Goal: Information Seeking & Learning: Understand process/instructions

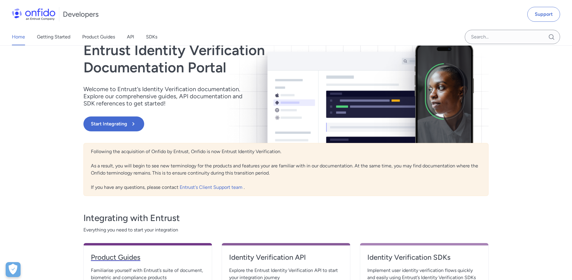
scroll to position [2, 0]
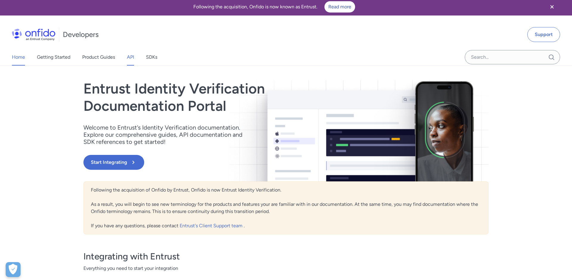
click at [131, 57] on link "API" at bounding box center [130, 57] width 7 height 17
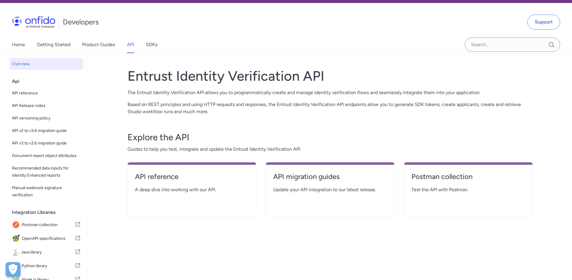
scroll to position [24, 0]
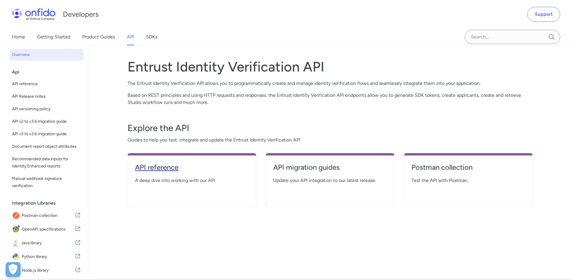
click at [158, 167] on h4 "API reference" at bounding box center [192, 168] width 114 height 10
select select "http"
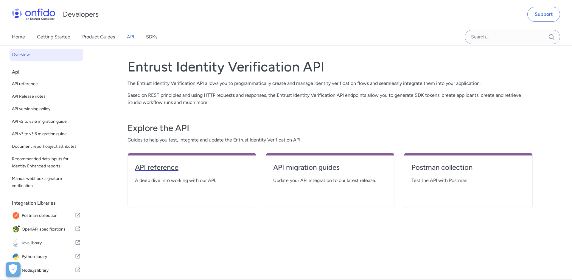
select select "http"
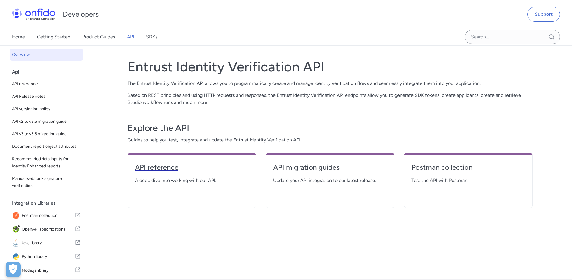
select select "http"
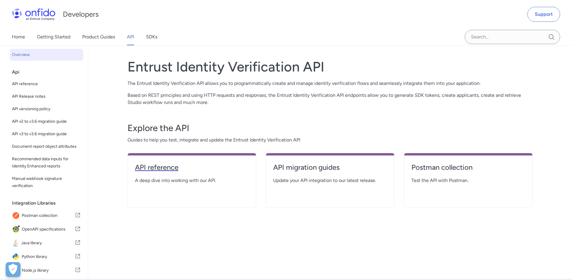
select select "http"
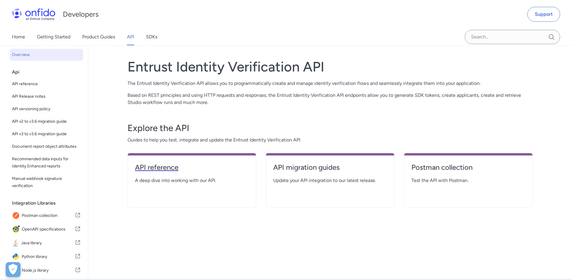
select select "http"
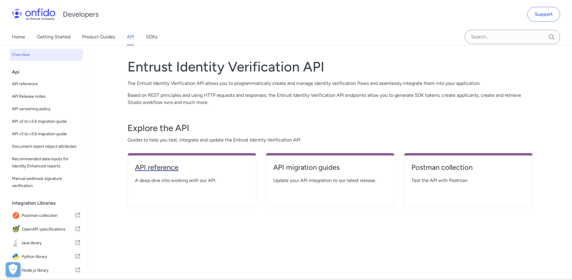
select select "http"
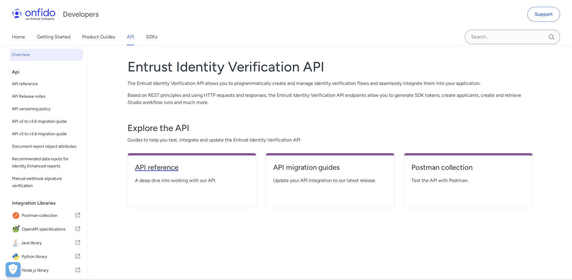
select select "http"
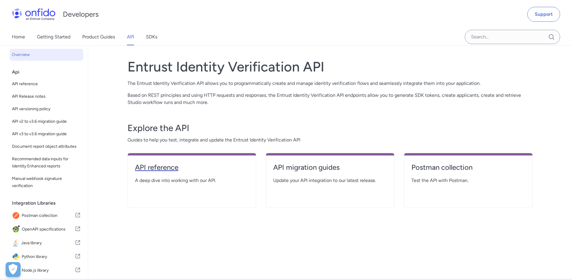
select select "http"
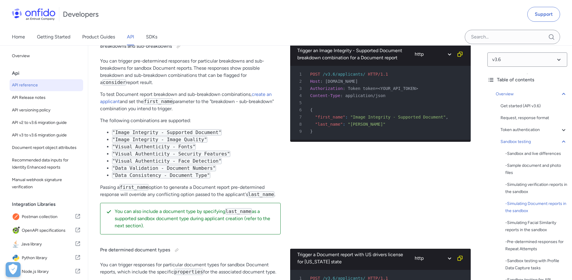
scroll to position [1517, 0]
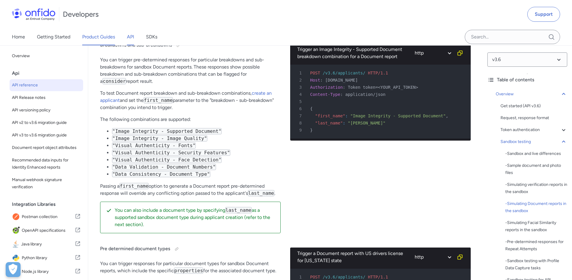
click at [108, 38] on link "Product Guides" at bounding box center [98, 37] width 33 height 17
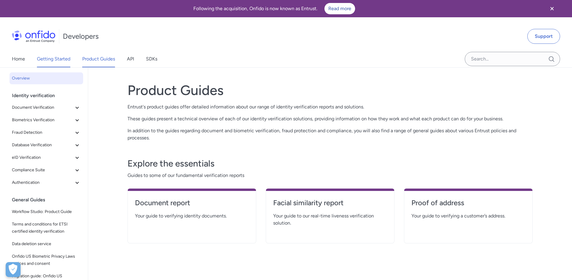
click at [56, 63] on link "Getting Started" at bounding box center [53, 59] width 33 height 17
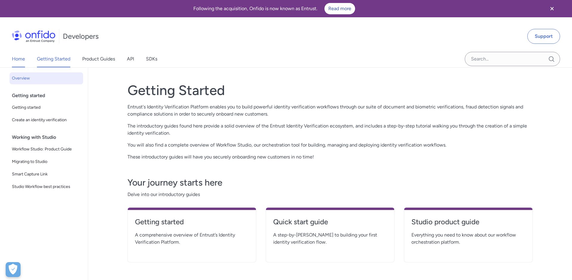
click at [20, 63] on link "Home" at bounding box center [18, 59] width 13 height 17
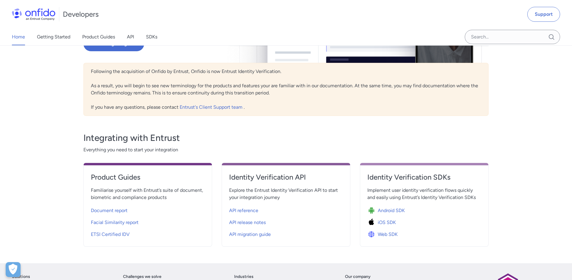
scroll to position [52, 0]
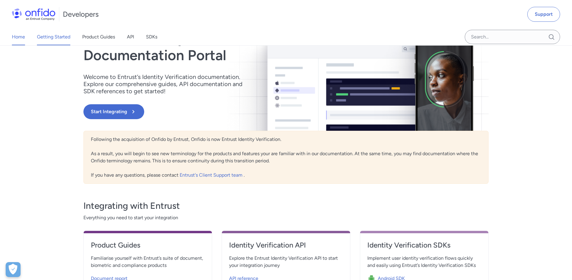
drag, startPoint x: 64, startPoint y: 34, endPoint x: 67, endPoint y: 40, distance: 6.7
click at [64, 34] on link "Getting Started" at bounding box center [53, 37] width 33 height 17
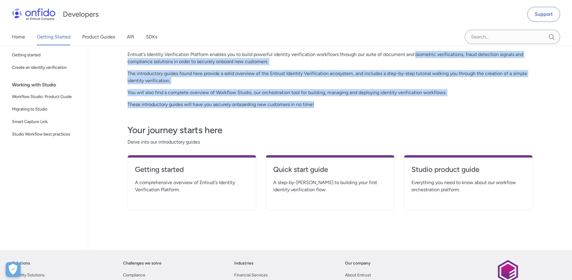
drag, startPoint x: 415, startPoint y: 55, endPoint x: 438, endPoint y: 106, distance: 55.6
click at [438, 106] on div "Getting Started Entrust's Identity Verification Platform enables you to build p…" at bounding box center [329, 68] width 405 height 79
copy div "biometric verifications, fraud detection signals and compliance solutions in or…"
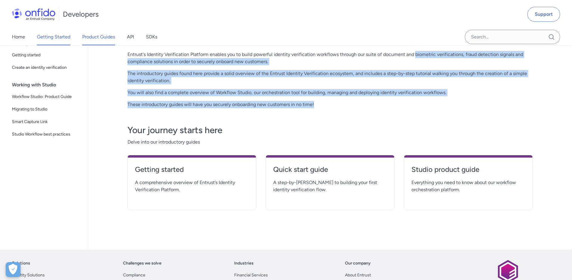
click at [102, 33] on link "Product Guides" at bounding box center [98, 37] width 33 height 17
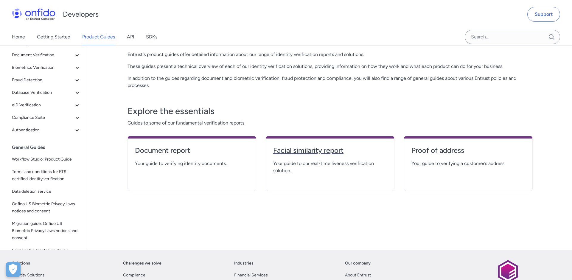
click at [326, 152] on h4 "Facial similarity report" at bounding box center [330, 151] width 114 height 10
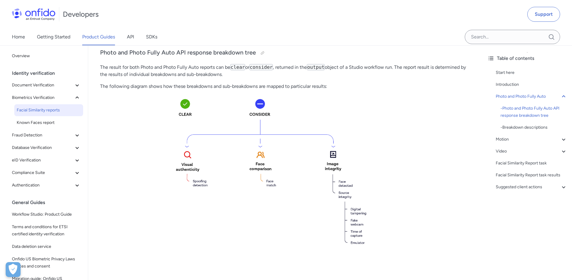
scroll to position [239, 0]
click at [133, 38] on link "API" at bounding box center [130, 37] width 7 height 17
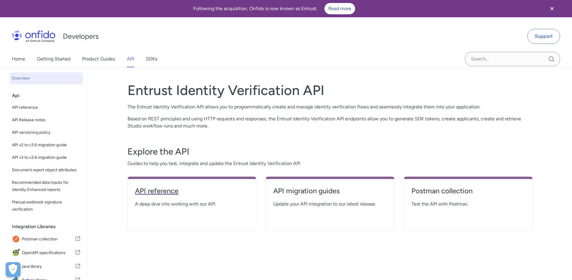
click at [158, 196] on link "API reference" at bounding box center [192, 193] width 114 height 14
select select "http"
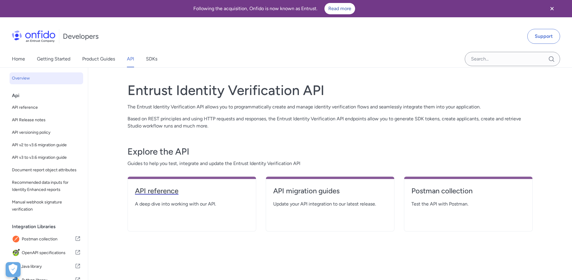
select select "http"
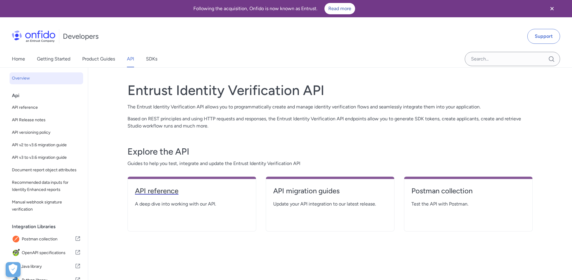
select select "http"
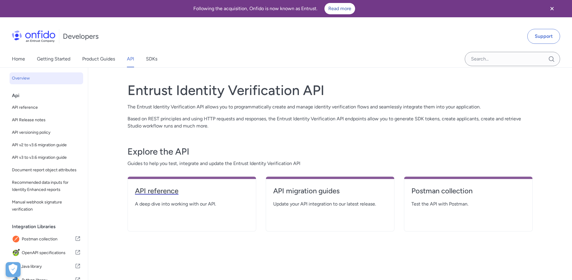
select select "http"
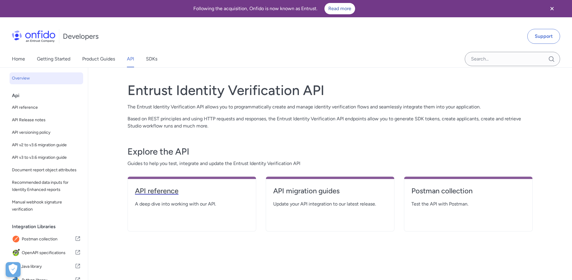
select select "http"
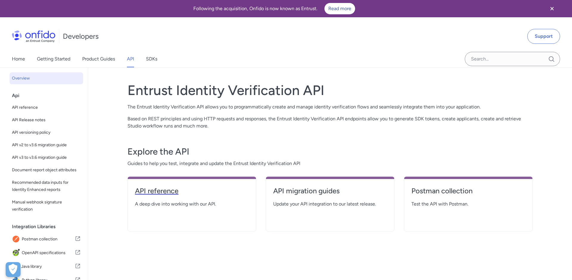
select select "http"
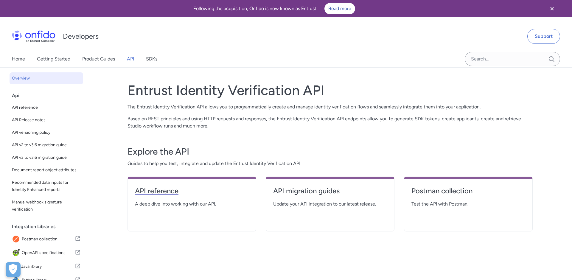
select select "http"
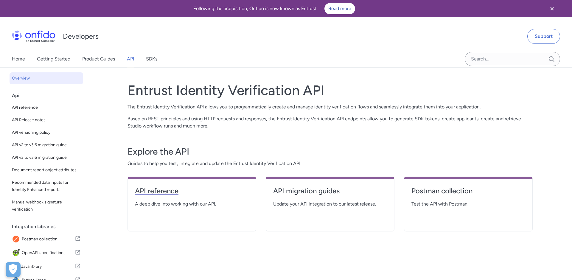
select select "http"
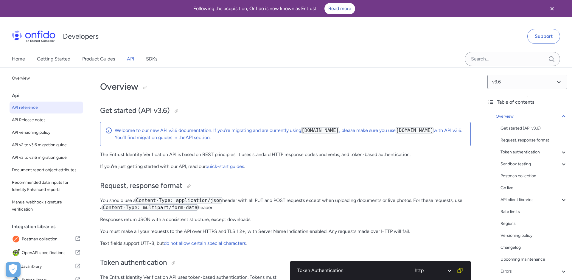
click at [158, 191] on h2 "Request, response format" at bounding box center [285, 186] width 370 height 10
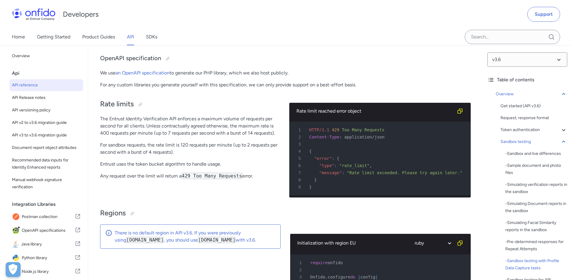
scroll to position [4303, 0]
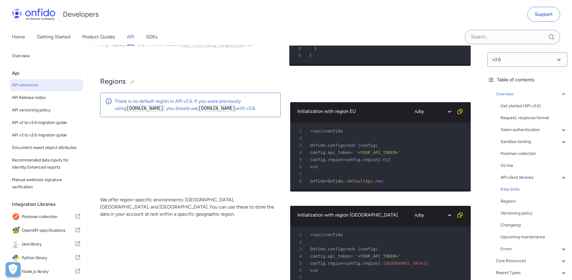
click at [177, 108] on div "There is no default region in API v3.6. If you were previously using api.onfido…" at bounding box center [190, 105] width 180 height 24
click at [171, 135] on div "There is no default region in API v3.6. If you were previously using api.onfido…" at bounding box center [190, 145] width 180 height 104
click at [163, 197] on p "We offer region-specific environments: [GEOGRAPHIC_DATA], [GEOGRAPHIC_DATA], an…" at bounding box center [190, 206] width 180 height 21
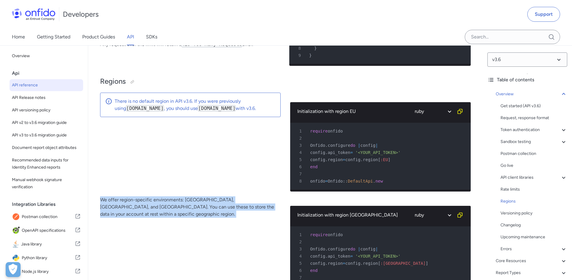
click at [163, 197] on p "We offer region-specific environments: [GEOGRAPHIC_DATA], [GEOGRAPHIC_DATA], an…" at bounding box center [190, 206] width 180 height 21
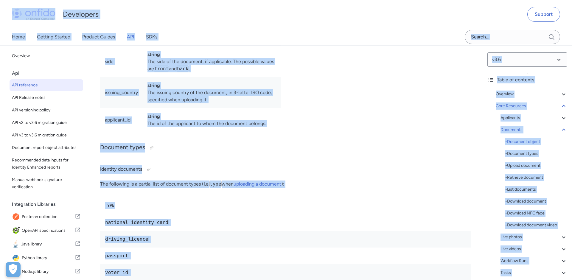
copy body "Following the acquisition, Onfido is now known as Entrust. Read more Developers…"
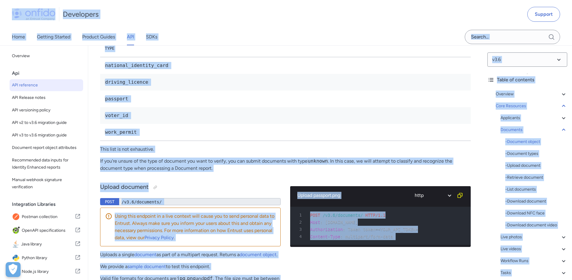
scroll to position [9649, 0]
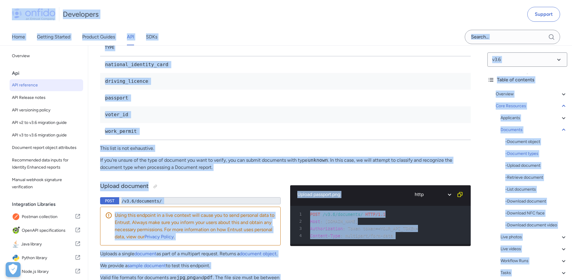
click at [177, 171] on p "If you're unsure of the type of document you want to verify, you can submit doc…" at bounding box center [285, 164] width 370 height 14
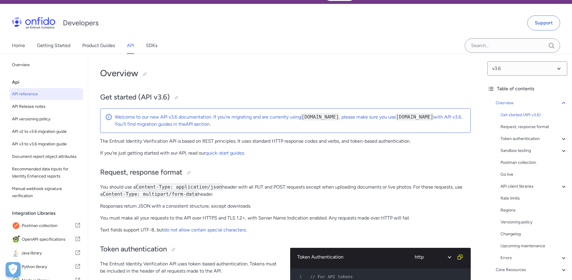
scroll to position [0, 0]
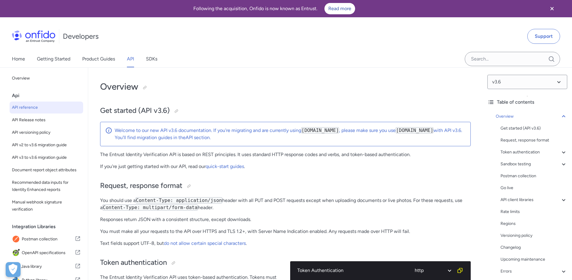
click at [149, 170] on p "If you're just getting started with our API, read our quick-start guides ." at bounding box center [285, 166] width 370 height 7
click at [150, 170] on p "If you're just getting started with our API, read our quick-start guides ." at bounding box center [285, 166] width 370 height 7
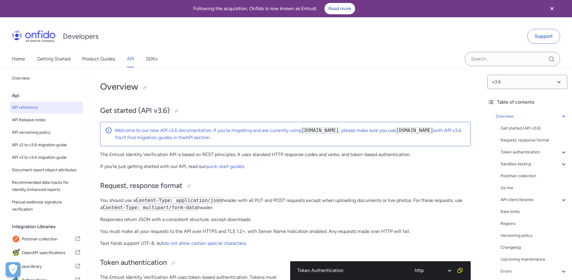
click at [183, 170] on p "If you're just getting started with our API, read our quick-start guides ." at bounding box center [285, 166] width 370 height 7
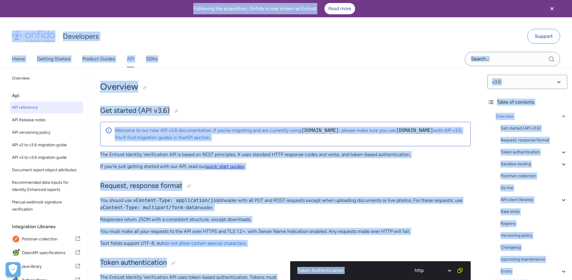
copy body "Following the acquisition, Onfido is now known as Entrust. Read more Developers…"
click at [229, 169] on link "quick-start guides" at bounding box center [224, 166] width 38 height 6
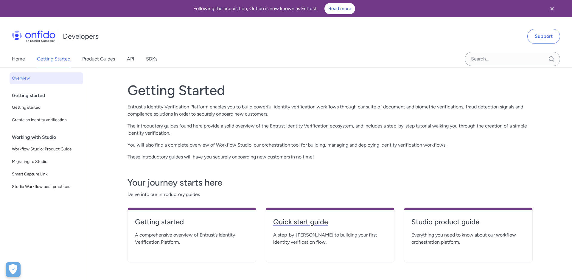
click at [302, 227] on link "Quick start guide" at bounding box center [330, 224] width 114 height 14
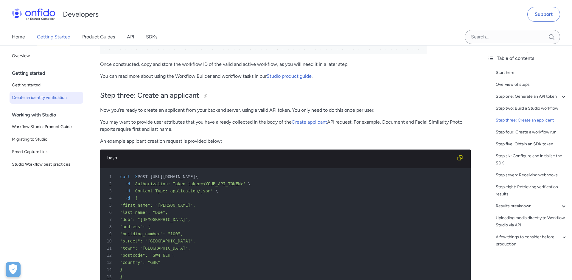
scroll to position [1037, 0]
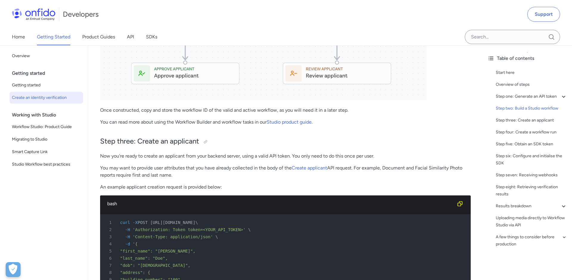
click at [194, 188] on p "An example applicant creation request is provided below:" at bounding box center [285, 186] width 370 height 7
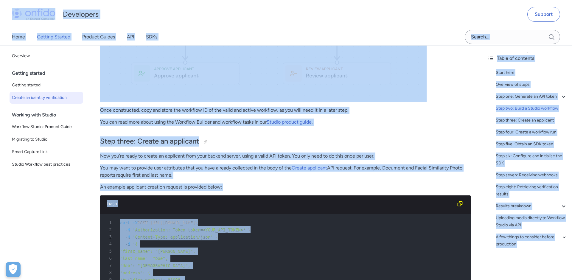
scroll to position [1037, 0]
copy body "Following the acquisition, Onfido is now known as Entrust. Read more Developers…"
click at [199, 157] on p "Now you're ready to create an applicant from your backend server, using a valid…" at bounding box center [285, 155] width 370 height 7
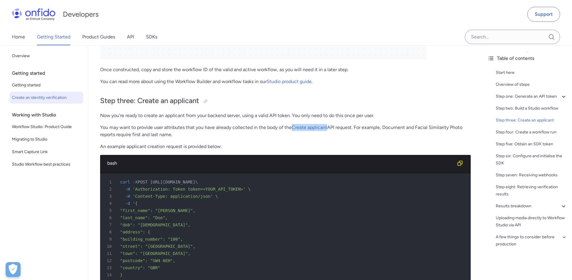
scroll to position [1074, 0]
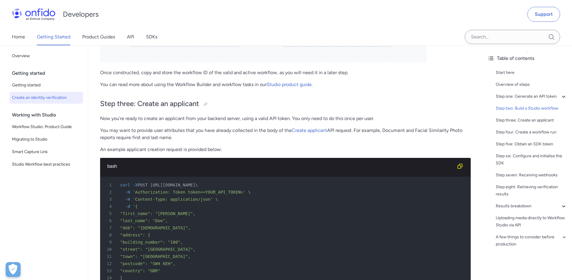
click at [144, 119] on p "Now you're ready to create an applicant from your backend server, using a valid…" at bounding box center [285, 118] width 370 height 7
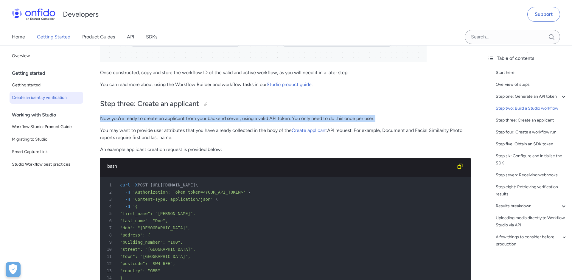
click at [144, 119] on p "Now you're ready to create an applicant from your backend server, using a valid…" at bounding box center [285, 118] width 370 height 7
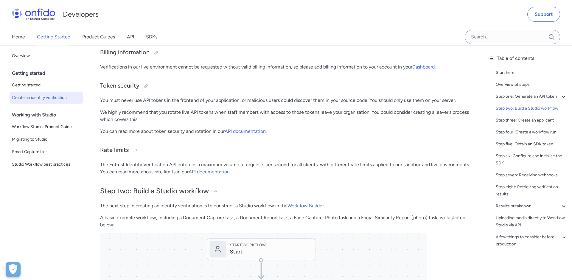
scroll to position [547, 0]
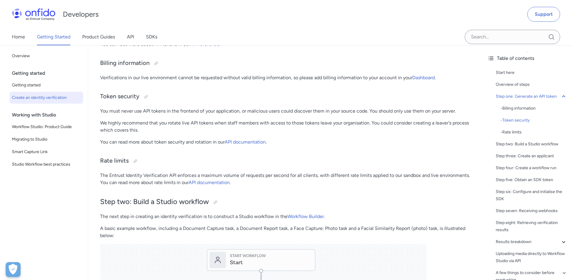
click at [190, 217] on p "The next step in creating an identity verification is to construct a Studio wor…" at bounding box center [285, 216] width 370 height 7
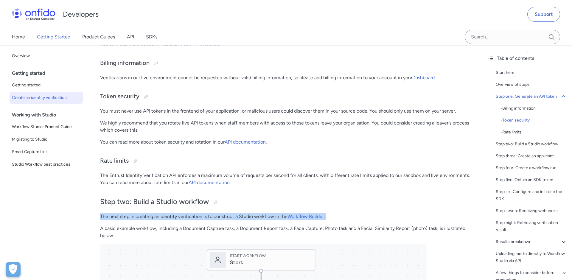
click at [190, 217] on p "The next step in creating an identity verification is to construct a Studio wor…" at bounding box center [285, 216] width 370 height 7
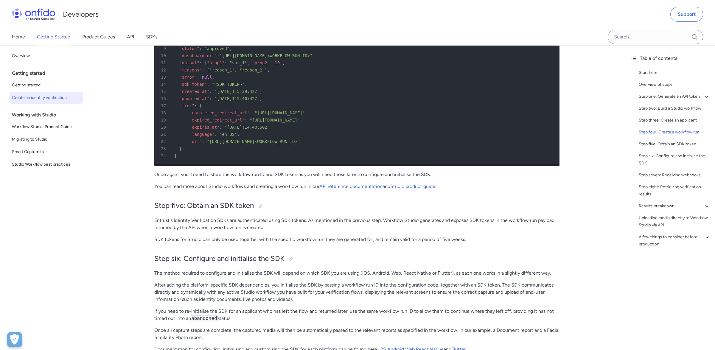
scroll to position [1791, 0]
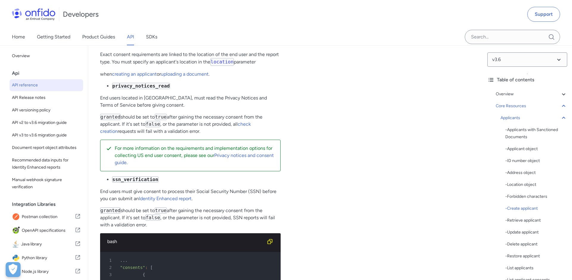
scroll to position [8218, 0]
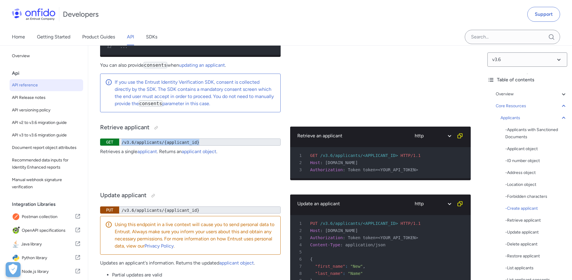
click at [136, 146] on div "/v3.6/applicants/{applicant_id}" at bounding box center [199, 141] width 161 height 7
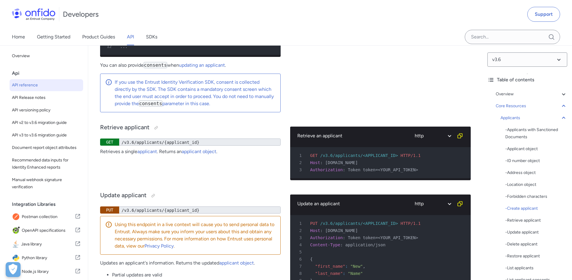
click at [161, 182] on div "Retrieve applicant GET /v3.6/applicants/{applicant_id} Retrieves a single appli…" at bounding box center [190, 151] width 180 height 68
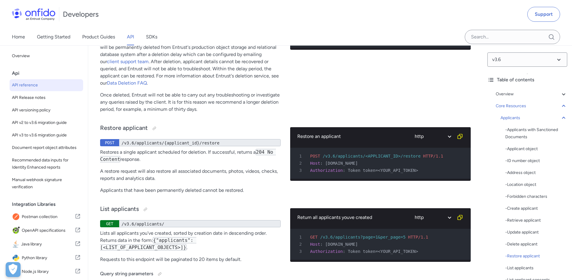
scroll to position [8535, 0]
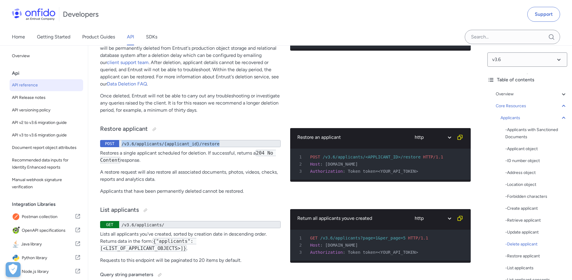
click at [152, 147] on div "/v3.6/applicants/{applicant_id}/restore" at bounding box center [199, 143] width 161 height 7
click at [161, 183] on p "A restore request will also restore all associated documents, photos, videos, c…" at bounding box center [190, 176] width 180 height 14
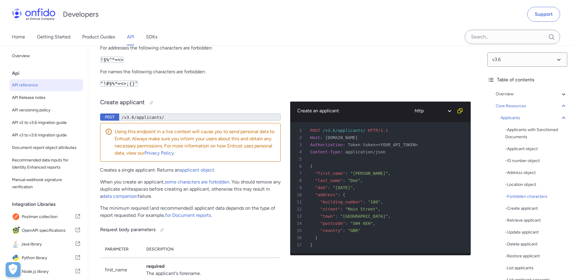
scroll to position [7198, 0]
drag, startPoint x: 169, startPoint y: 133, endPoint x: 98, endPoint y: 130, distance: 70.6
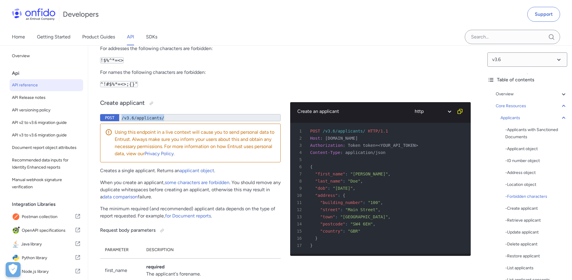
copy div "/v3.6/applicants/"
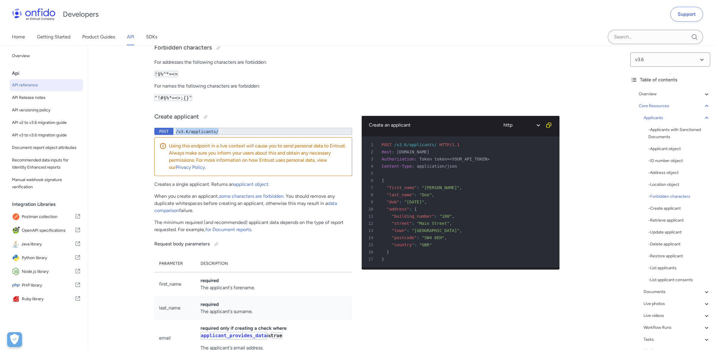
scroll to position [7056, 0]
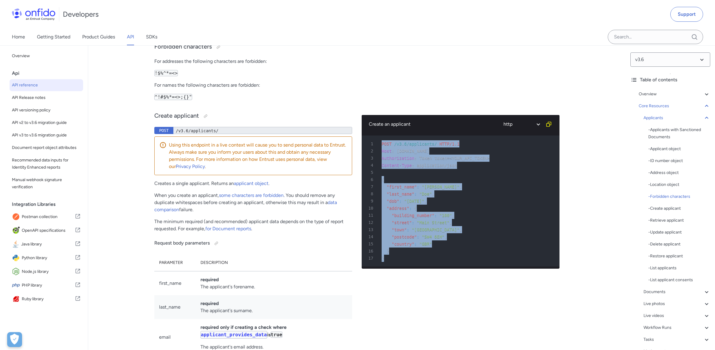
drag, startPoint x: 392, startPoint y: 260, endPoint x: 367, endPoint y: 145, distance: 117.7
click at [367, 145] on pre "1 POST /v3.6/applicants/ HTTP/1.1 2 Host : [DOMAIN_NAME] 3 Authorization : Toke…" at bounding box center [460, 200] width 198 height 131
copy pre "POST /v3.6/applicants/ HTTP/1.1 2 Host : [DOMAIN_NAME] 3 Authorization : Token …"
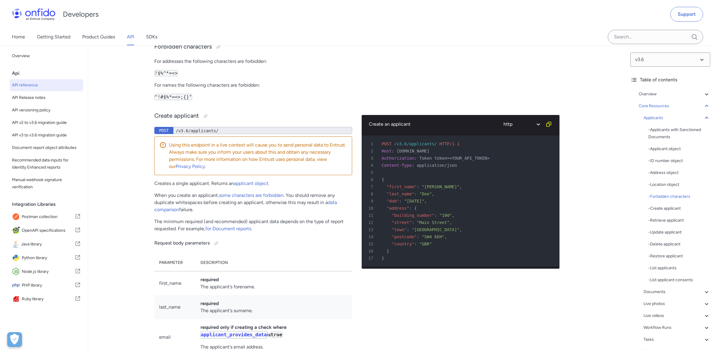
drag, startPoint x: 452, startPoint y: 220, endPoint x: 449, endPoint y: 222, distance: 3.2
click at [452, 220] on div "12 "street" : "[GEOGRAPHIC_DATA]" ," at bounding box center [457, 222] width 187 height 7
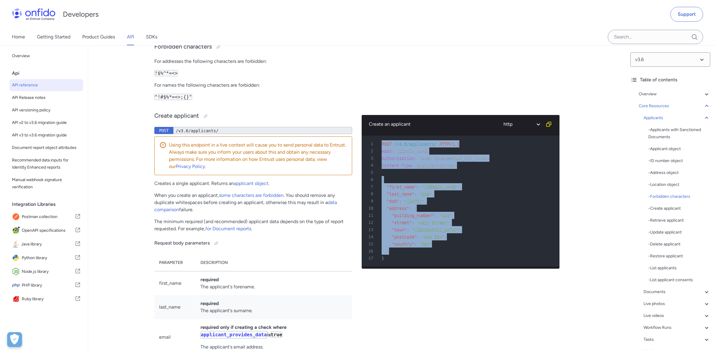
drag, startPoint x: 382, startPoint y: 221, endPoint x: 381, endPoint y: 133, distance: 88.1
click at [381, 133] on div "Create an applicant ruby python php javascript java http bash 1 POST /v3.6/appl…" at bounding box center [460, 192] width 198 height 154
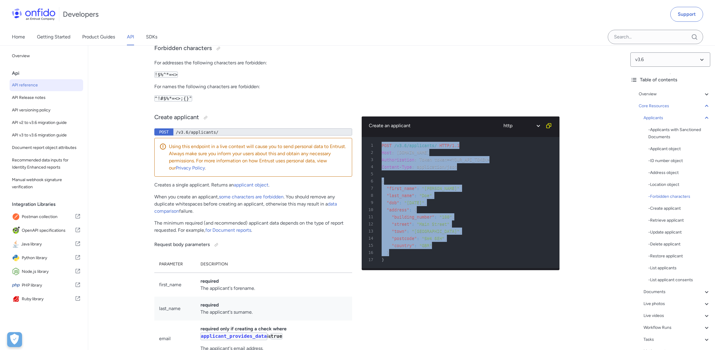
copy div "ruby python php javascript java http bash 1 POST /v3.6/applicants/ HTTP/1.1 2 H…"
click at [487, 163] on div "4 Content-Type : application/json" at bounding box center [457, 166] width 187 height 7
drag, startPoint x: 397, startPoint y: 255, endPoint x: 361, endPoint y: 133, distance: 126.7
click at [361, 133] on div "Create an applicant ruby python php javascript java http bash 1 POST /v3.6/appl…" at bounding box center [460, 193] width 198 height 154
copy div "ruby python php javascript java http bash 1 POST /v3.6/applicants/ HTTP/1.1 2 H…"
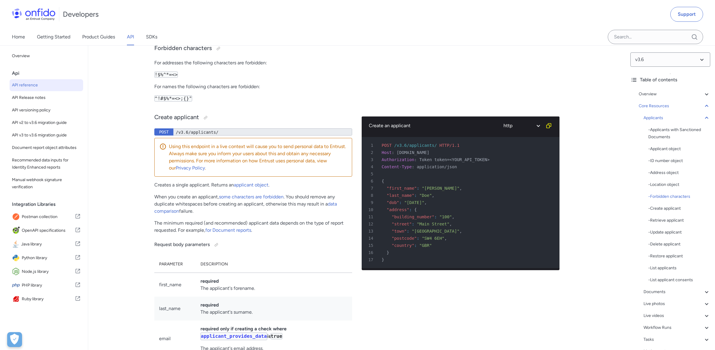
click at [476, 39] on div "Home Getting Started Product Guides API SDKs" at bounding box center [357, 37] width 715 height 17
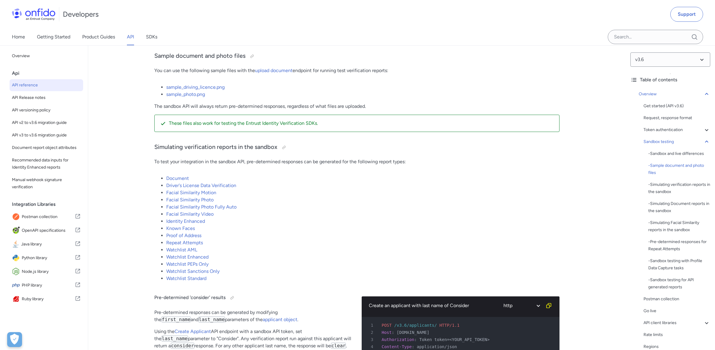
scroll to position [1041, 0]
click at [176, 177] on link "Document" at bounding box center [177, 177] width 23 height 6
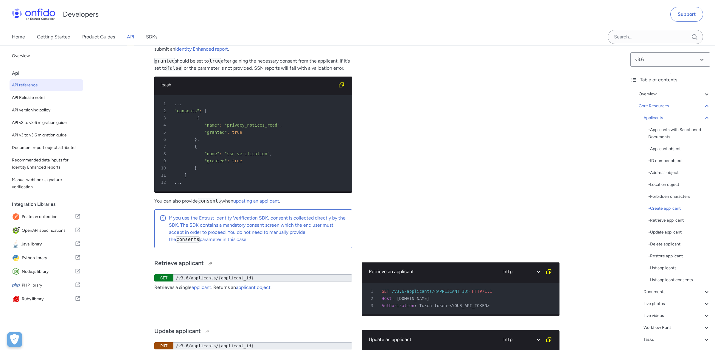
scroll to position [7923, 0]
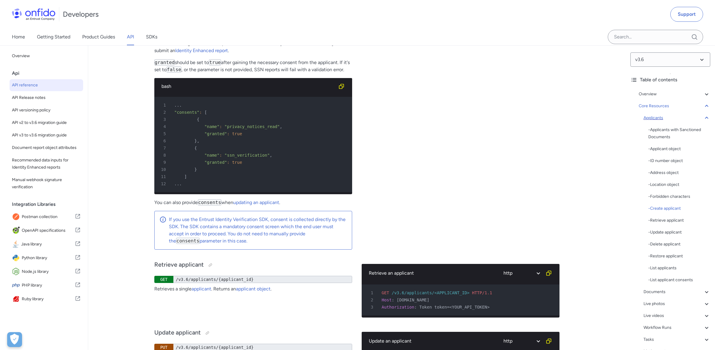
click at [571, 117] on div "Applicants" at bounding box center [676, 117] width 67 height 7
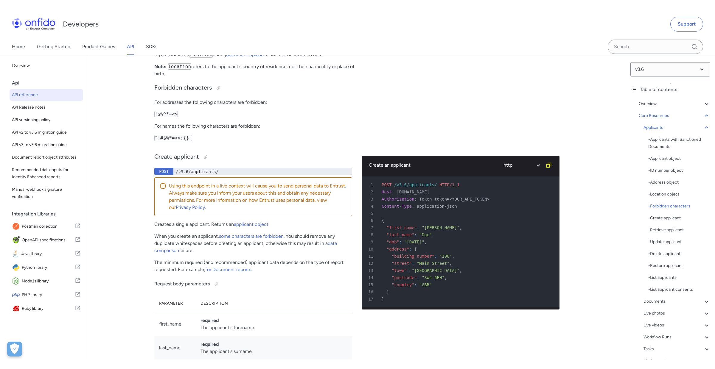
scroll to position [9527, 0]
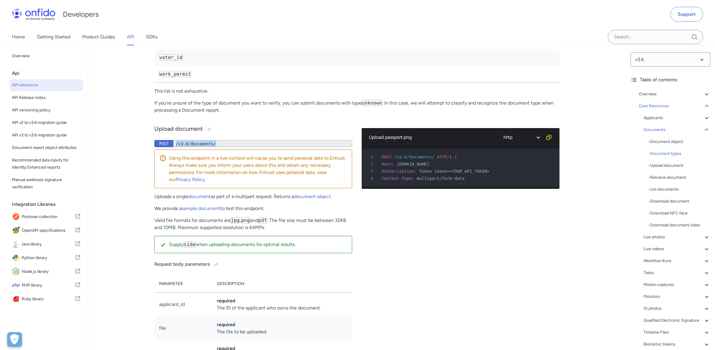
click at [204, 147] on div "/v3.6/documents/" at bounding box center [262, 143] width 179 height 7
drag, startPoint x: 225, startPoint y: 160, endPoint x: 150, endPoint y: 157, distance: 74.2
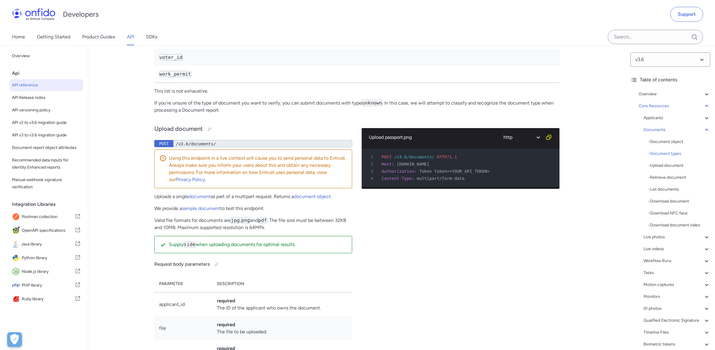
click at [177, 147] on div "/v3.6/documents/" at bounding box center [262, 143] width 179 height 7
copy div "/v3.6/documents/"
